Goal: Find specific page/section: Find specific page/section

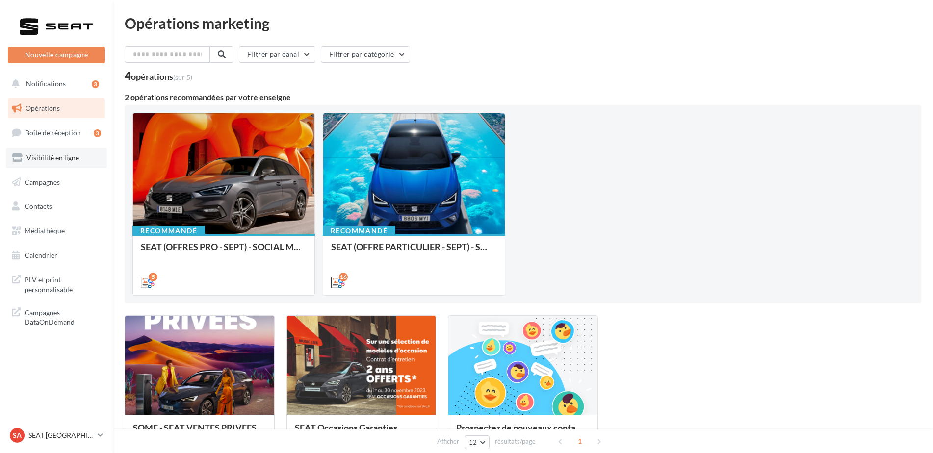
click at [60, 157] on span "Visibilité en ligne" at bounding box center [52, 158] width 52 height 8
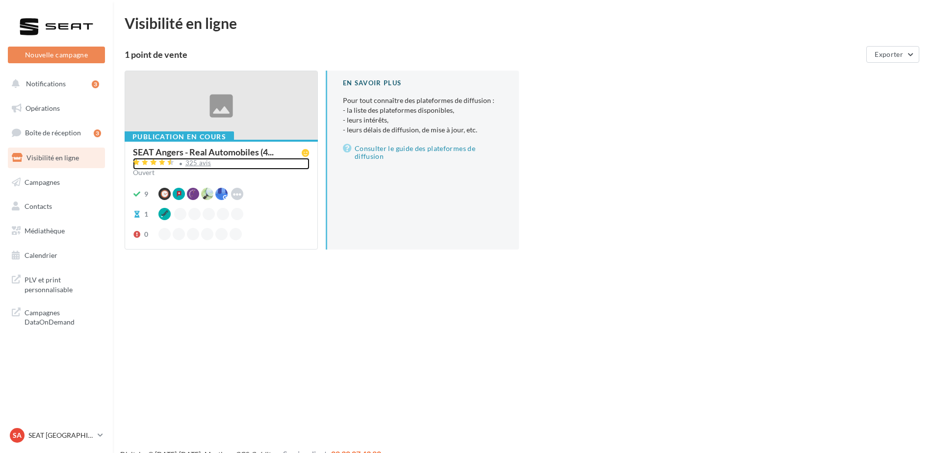
click at [202, 163] on div "325 avis" at bounding box center [198, 163] width 26 height 6
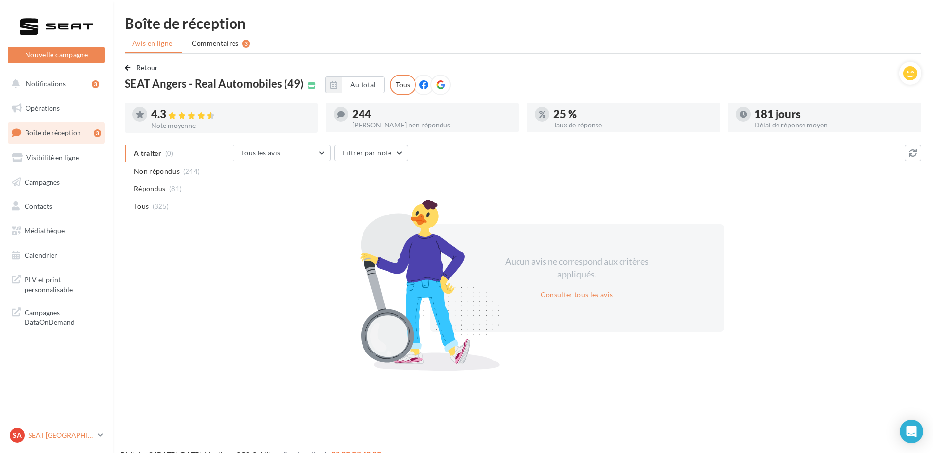
click at [60, 433] on p "SEAT [GEOGRAPHIC_DATA]" at bounding box center [60, 436] width 65 height 10
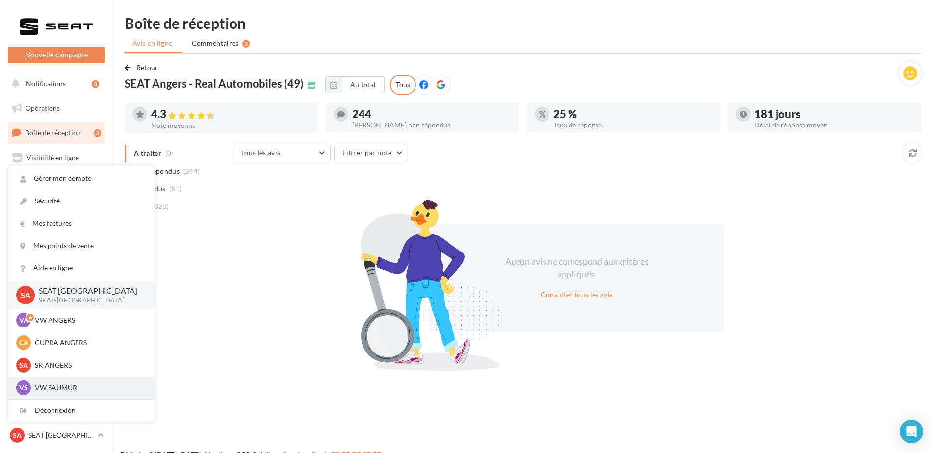
click at [54, 388] on p "VW SAUMUR" at bounding box center [89, 388] width 108 height 10
